Goal: Navigation & Orientation: Find specific page/section

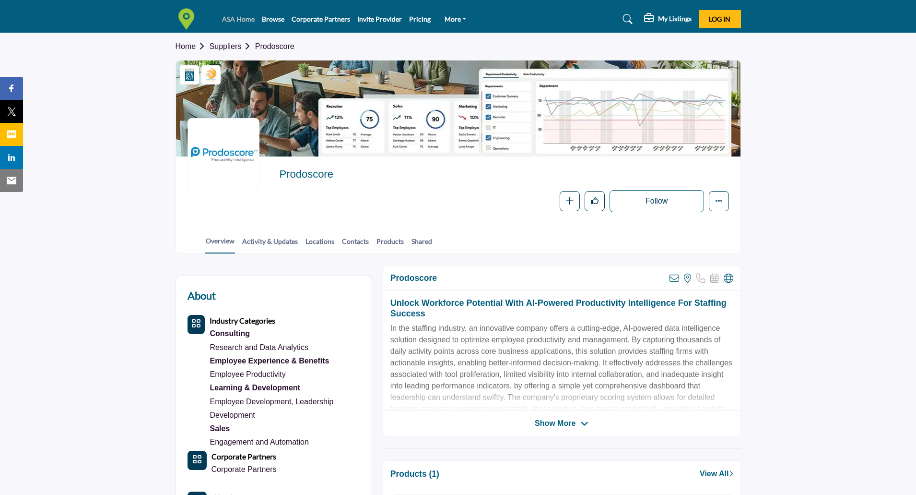
click at [226, 19] on link "ASA Home" at bounding box center [238, 19] width 33 height 8
click at [185, 19] on img at bounding box center [189, 19] width 26 height 22
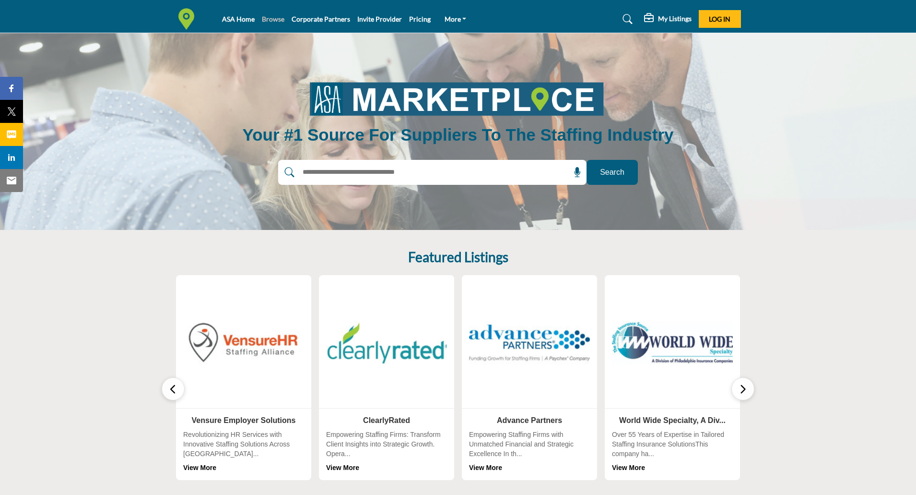
click at [273, 18] on link "Browse" at bounding box center [273, 19] width 23 height 8
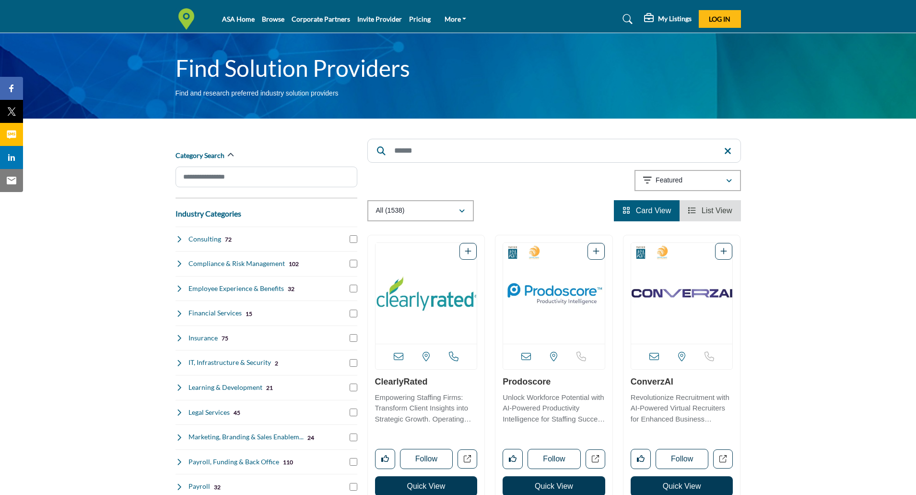
click at [195, 241] on h4 "Consulting" at bounding box center [205, 239] width 33 height 10
